Goal: Navigation & Orientation: Find specific page/section

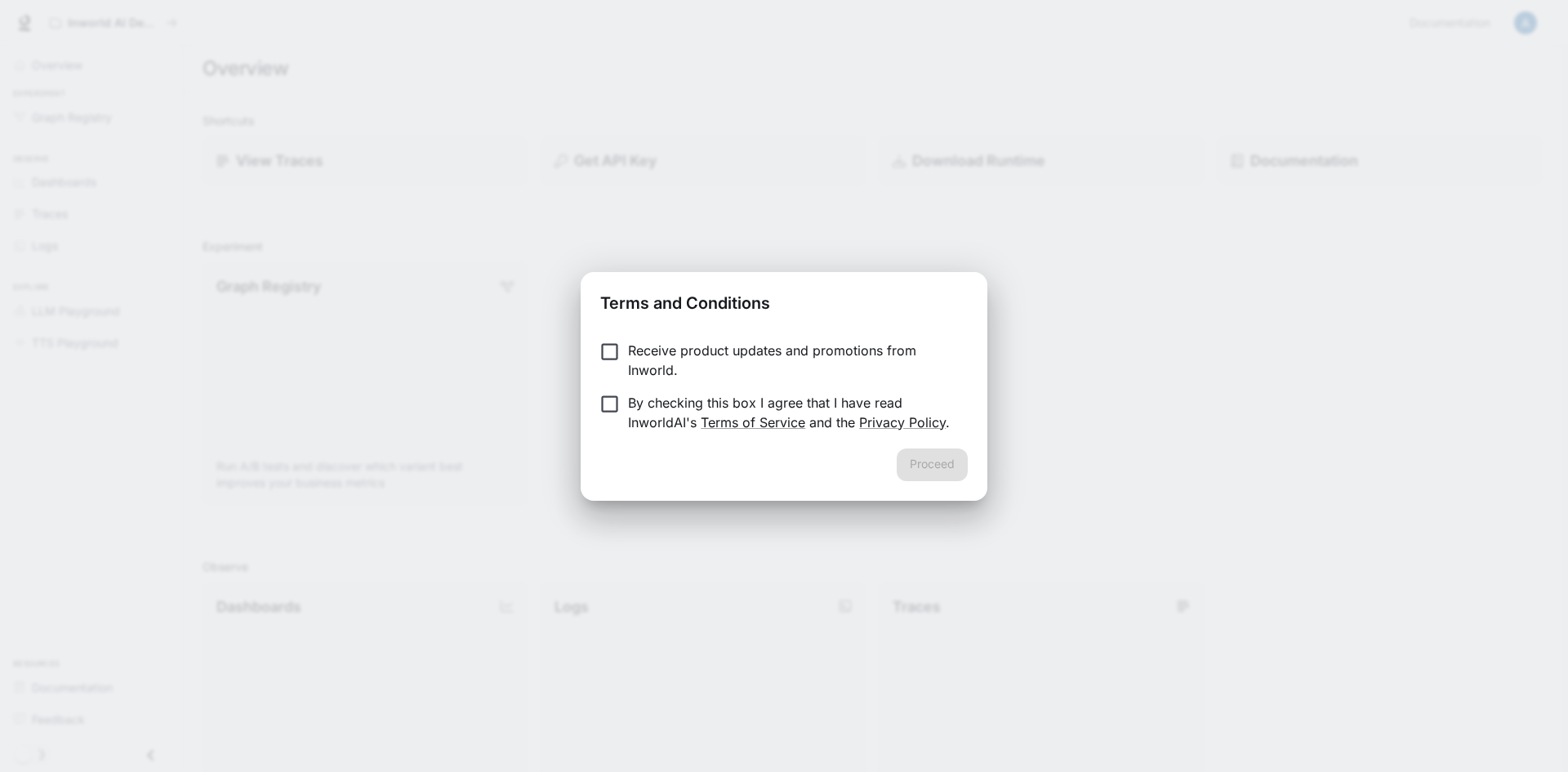
click at [678, 409] on p "By checking this box I agree that I have read InworldAI's Terms of Service and …" at bounding box center [791, 411] width 327 height 39
click at [937, 468] on button "Proceed" at bounding box center [931, 464] width 71 height 33
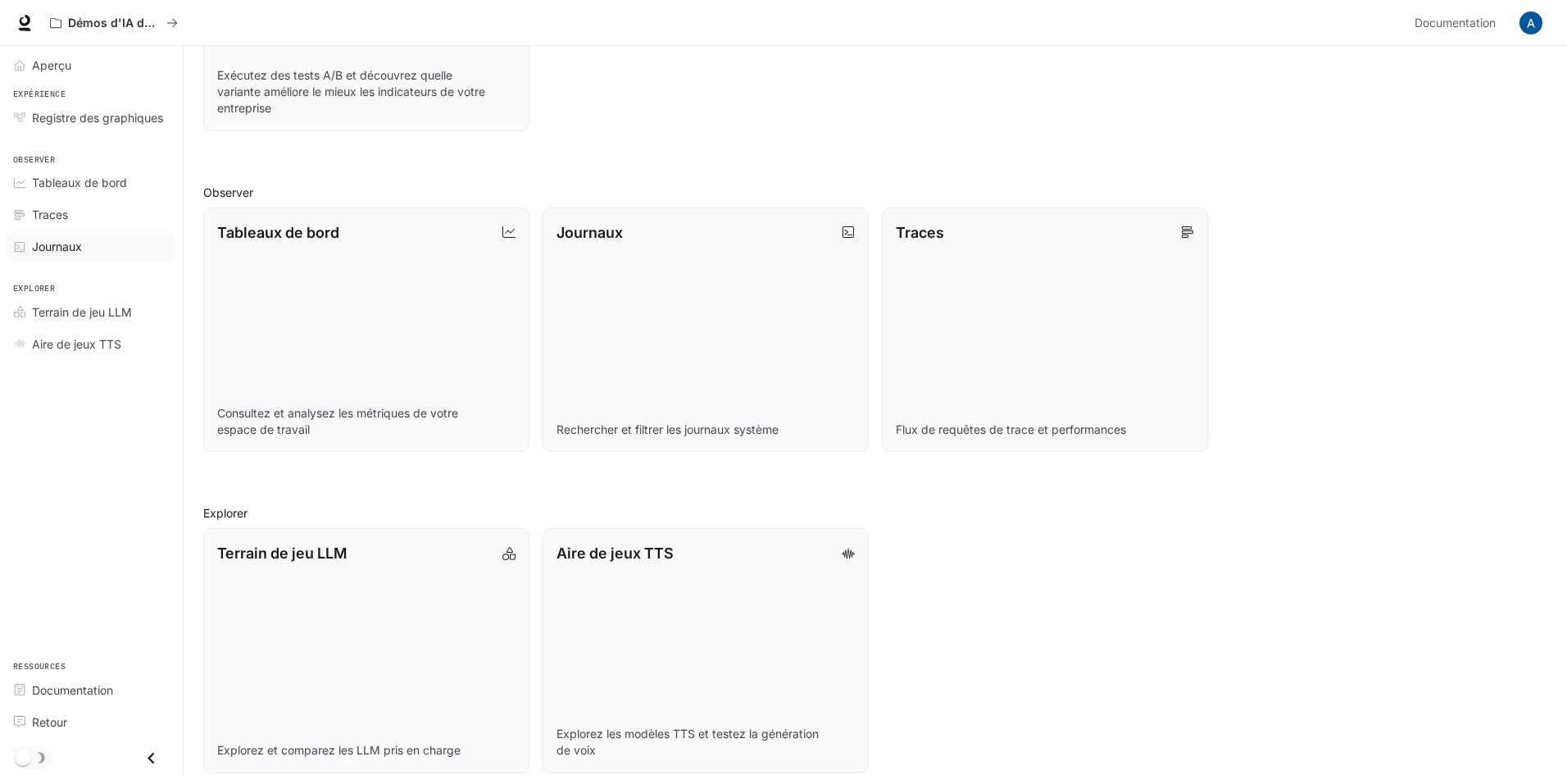
scroll to position [394, 0]
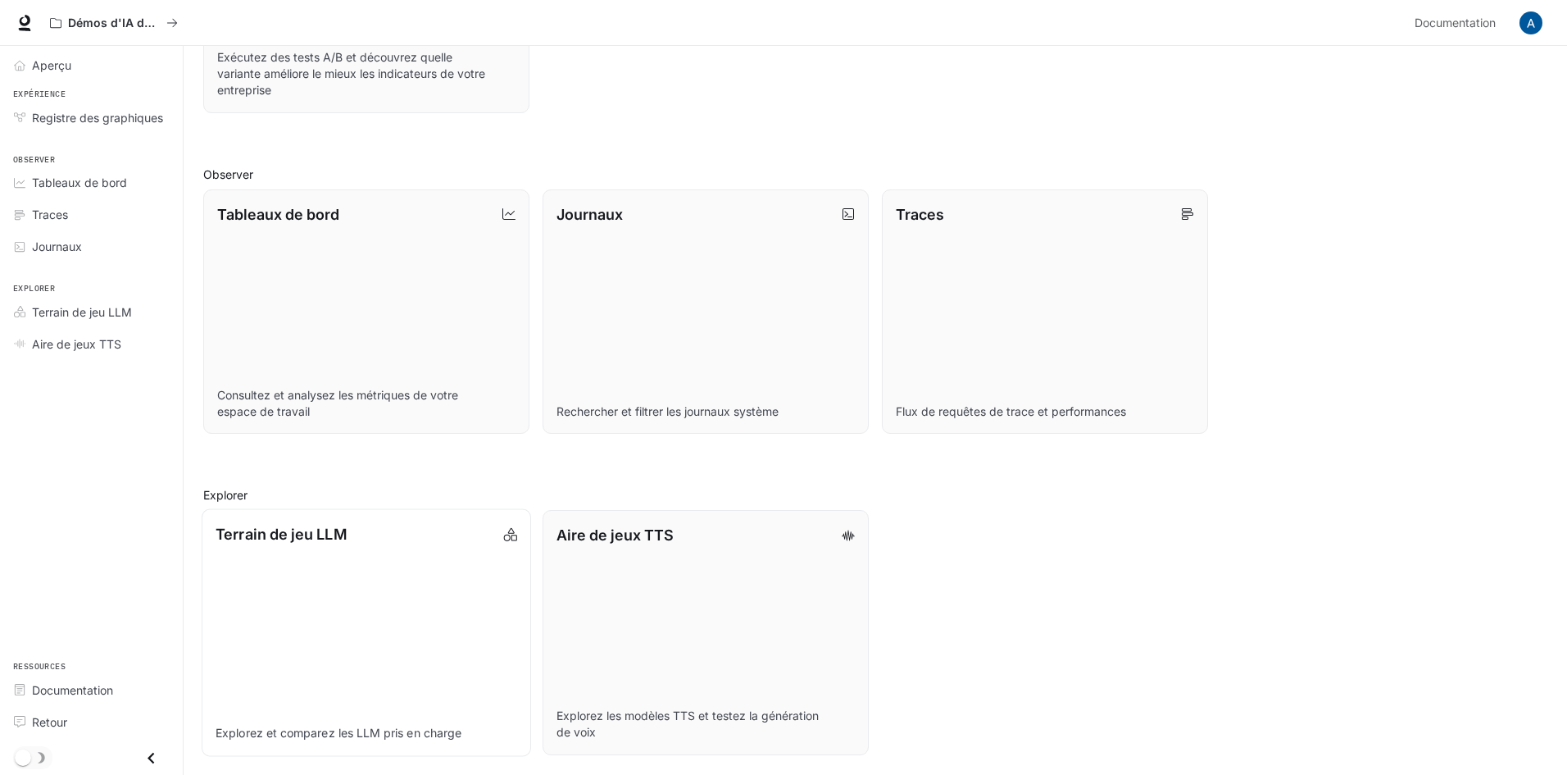
click at [337, 550] on link "Terrain de jeu LLM Explorez et comparez les LLM pris en charge" at bounding box center [367, 632] width 330 height 247
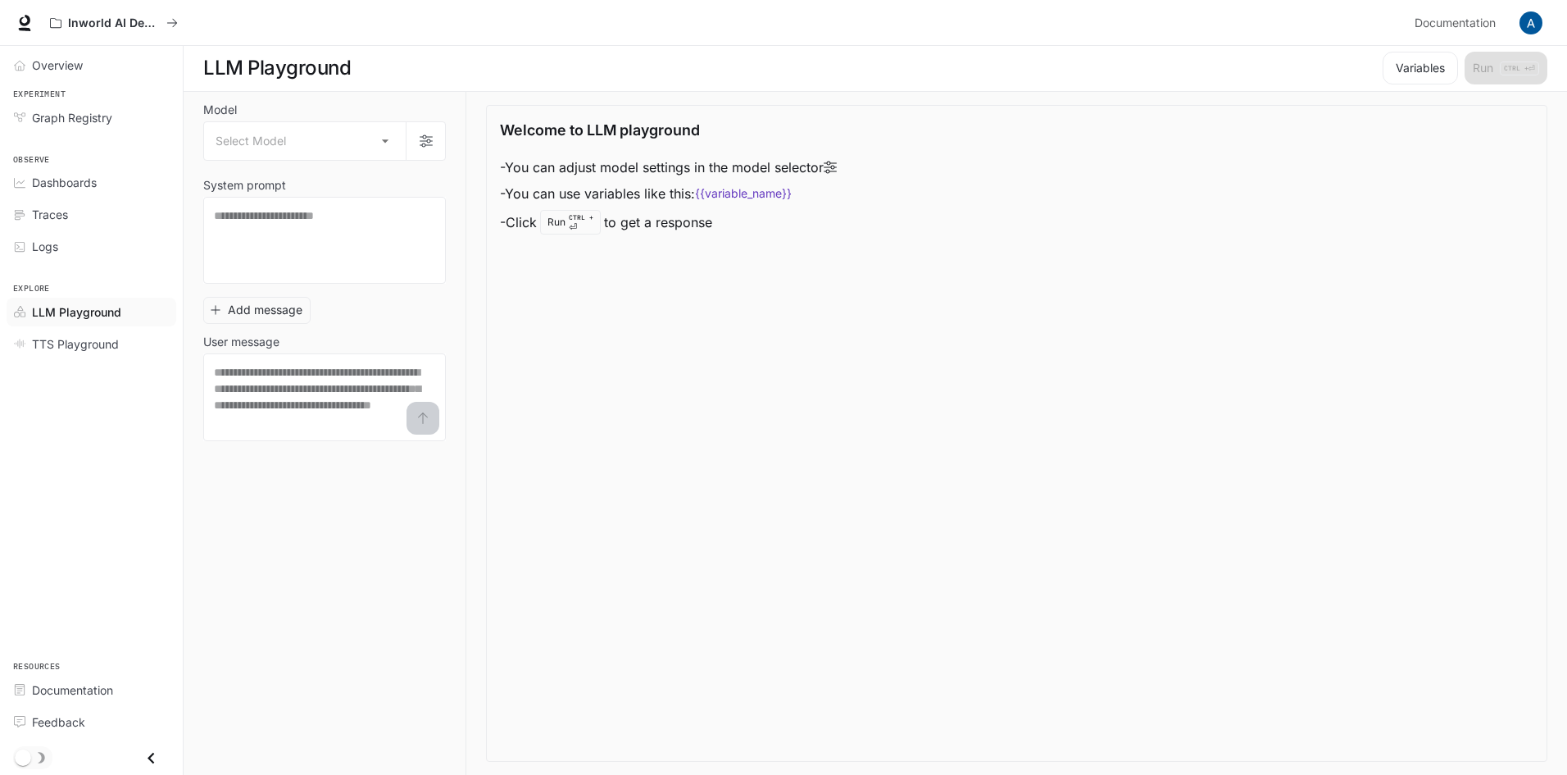
scroll to position [1, 0]
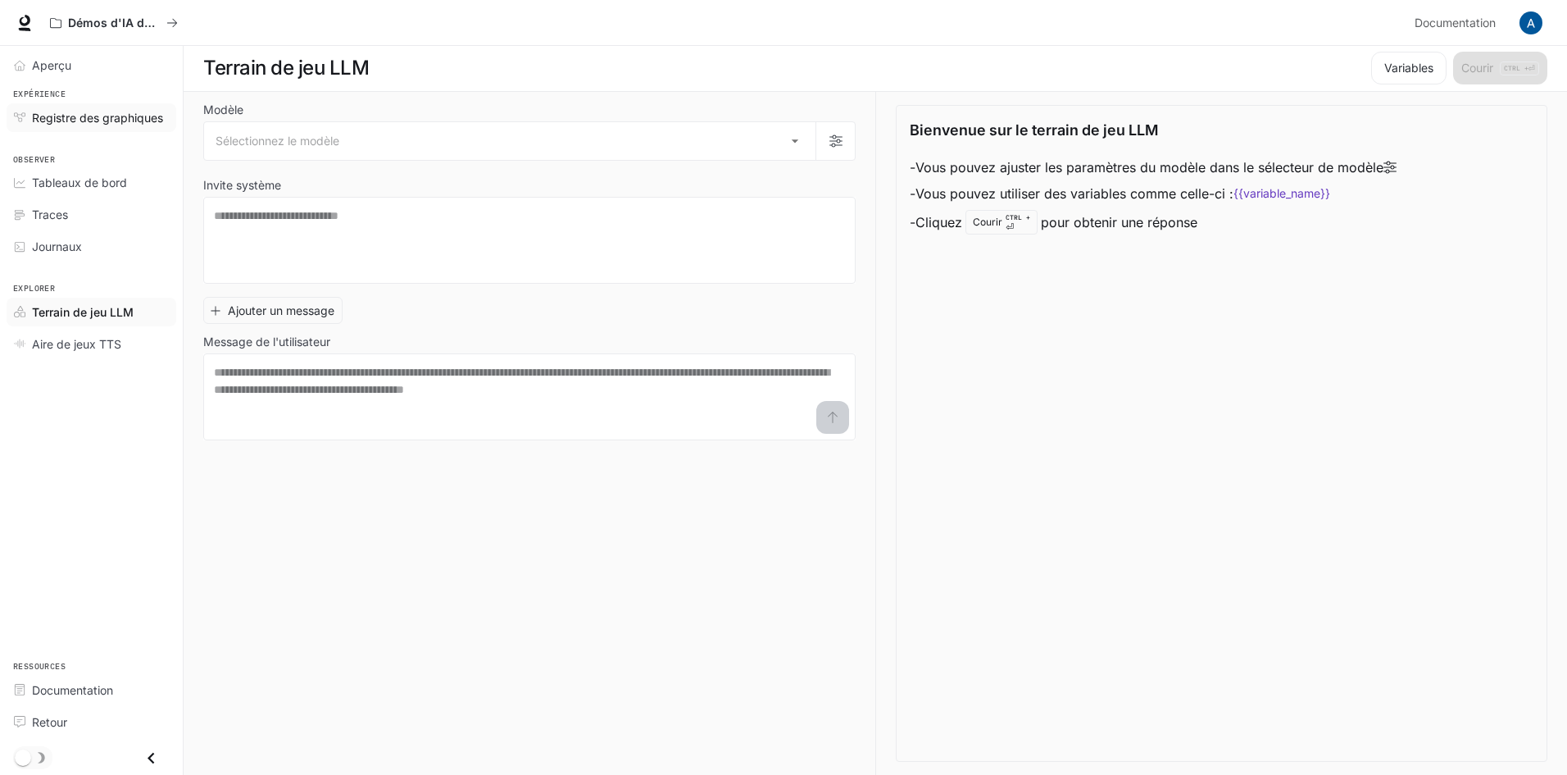
click at [96, 116] on font "Registre des graphiques" at bounding box center [97, 118] width 131 height 14
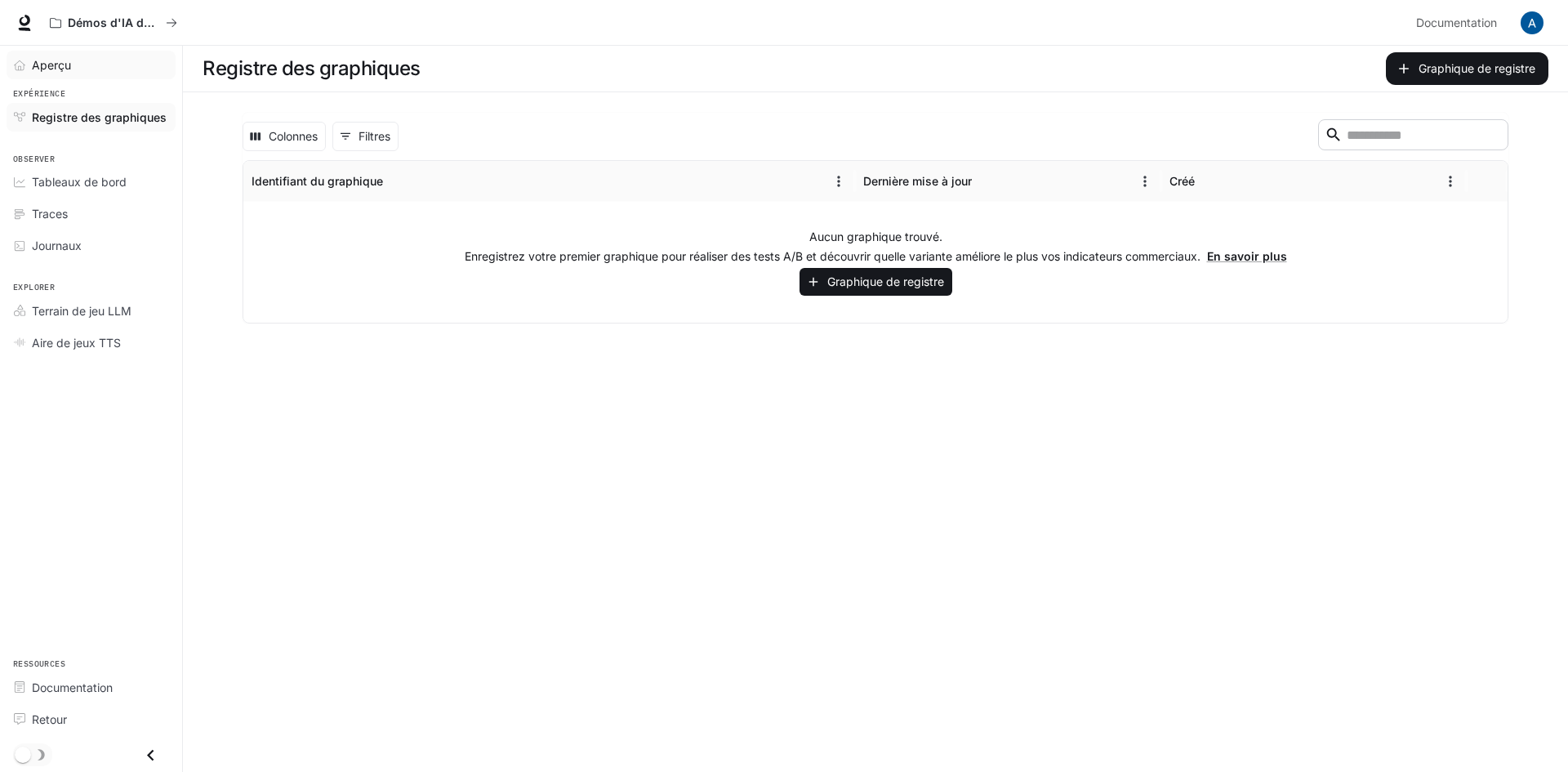
click at [70, 66] on font "Aperçu" at bounding box center [51, 65] width 39 height 14
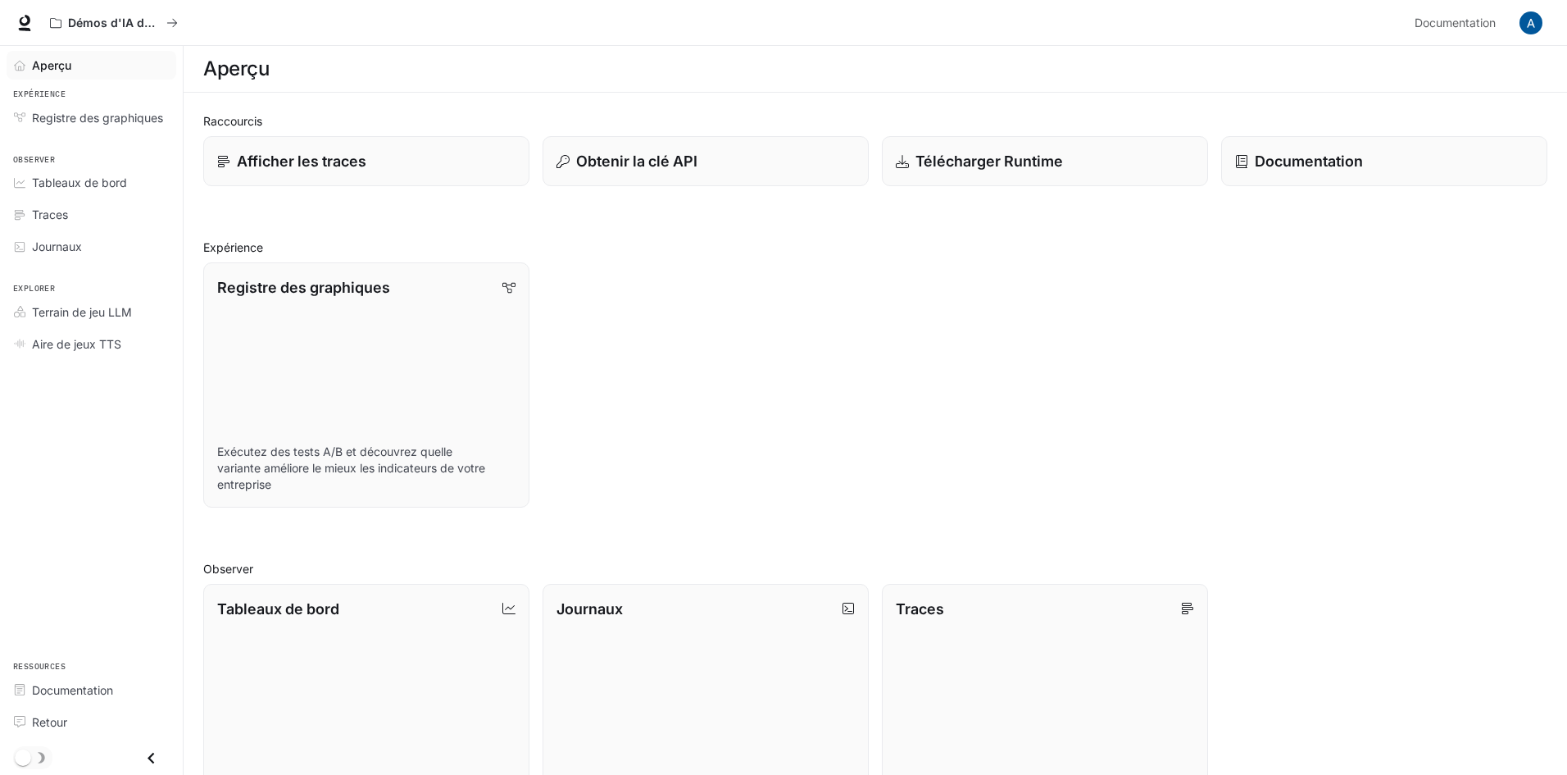
click at [110, 6] on div "Démos d'IA dans le monde réel Documentation Documentation" at bounding box center [783, 23] width 1567 height 46
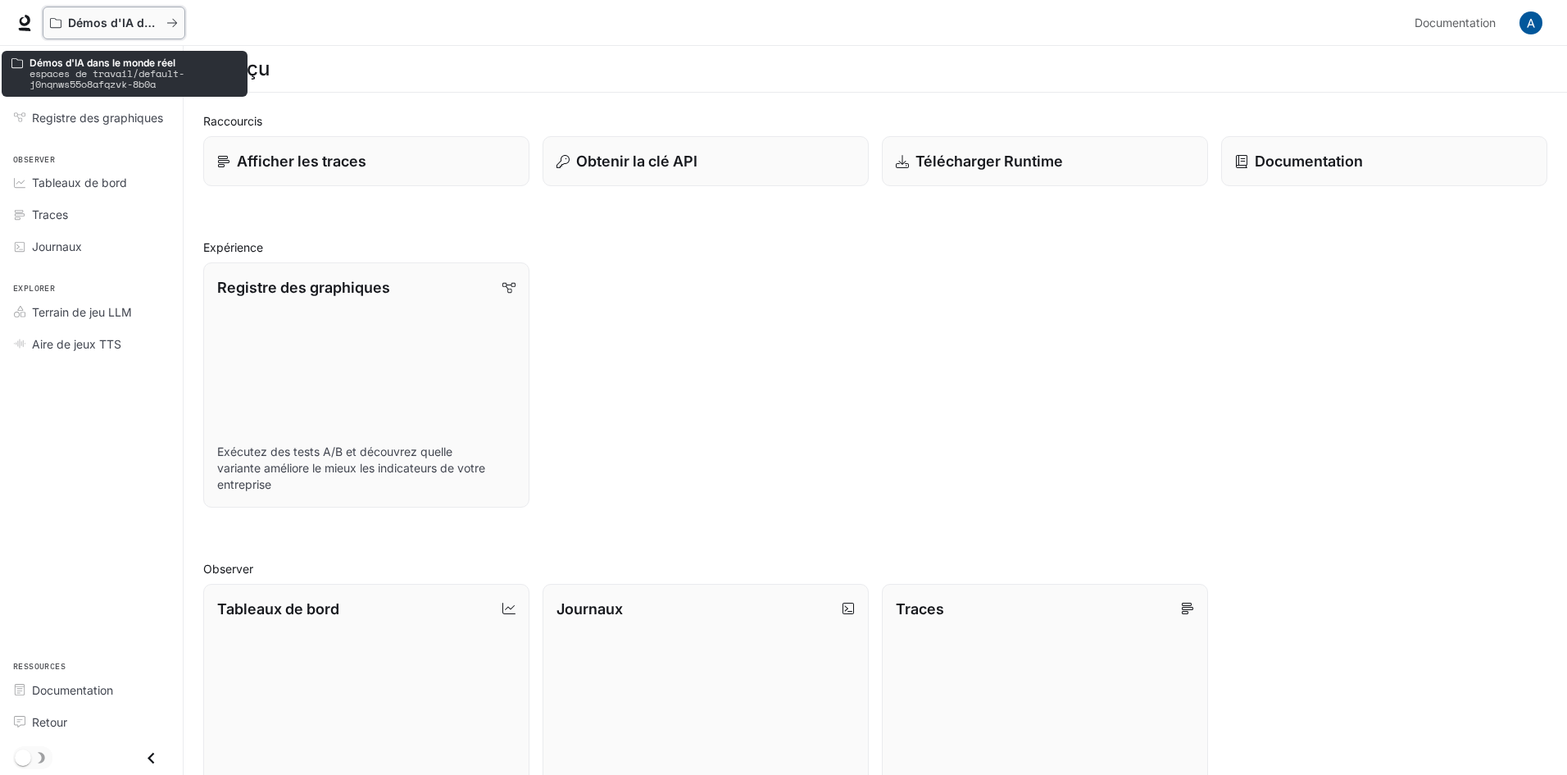
click at [118, 26] on font "Démos d'IA dans le monde réel" at bounding box center [156, 23] width 177 height 14
